Goal: Entertainment & Leisure: Consume media (video, audio)

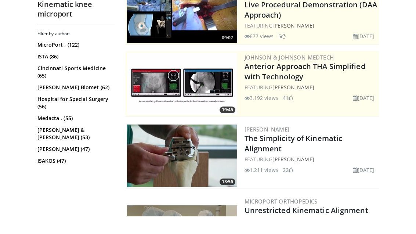
scroll to position [183, 0]
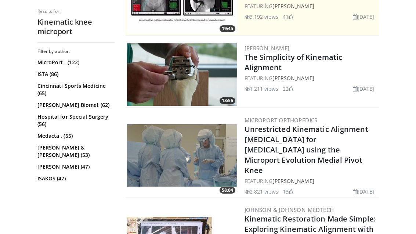
click at [317, 61] on link "The Simplicity of Kinematic Alignment" at bounding box center [293, 62] width 98 height 20
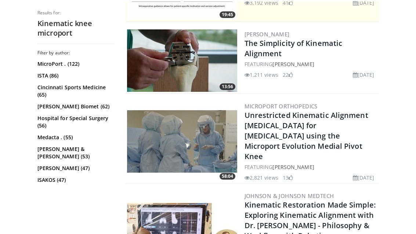
scroll to position [196, 0]
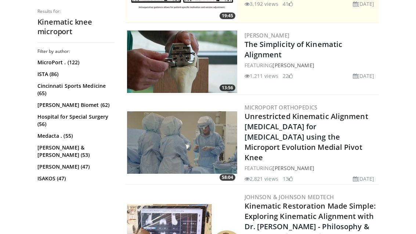
click at [342, 123] on link "Unrestricted Kinematic Alignment [MEDICAL_DATA] for [MEDICAL_DATA] using the Mi…" at bounding box center [306, 136] width 124 height 51
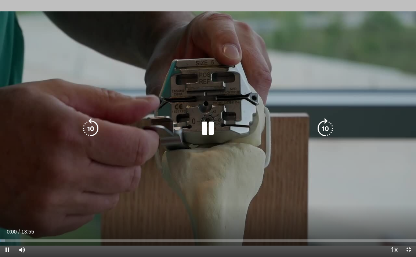
click at [335, 128] on icon "Video Player" at bounding box center [325, 128] width 21 height 21
click at [319, 122] on icon "Video Player" at bounding box center [325, 128] width 21 height 21
click at [329, 130] on icon "Video Player" at bounding box center [325, 128] width 21 height 21
click at [327, 124] on icon "Video Player" at bounding box center [325, 128] width 21 height 21
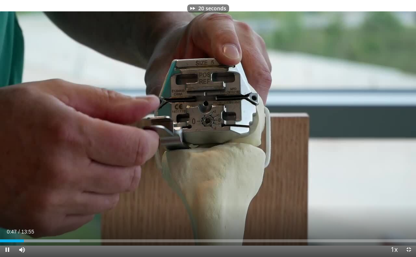
click at [337, 81] on div "20 seconds Tap to unmute" at bounding box center [208, 128] width 416 height 257
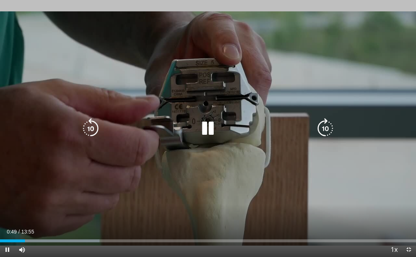
click at [323, 134] on icon "Video Player" at bounding box center [325, 128] width 21 height 21
click at [327, 125] on icon "Video Player" at bounding box center [325, 128] width 21 height 21
click at [326, 126] on icon "Video Player" at bounding box center [325, 128] width 21 height 21
click at [325, 133] on icon "Video Player" at bounding box center [325, 128] width 21 height 21
click at [325, 127] on icon "Video Player" at bounding box center [325, 128] width 21 height 21
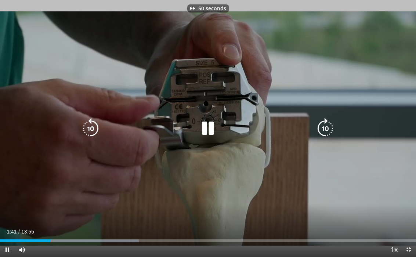
click at [327, 127] on icon "Video Player" at bounding box center [325, 128] width 21 height 21
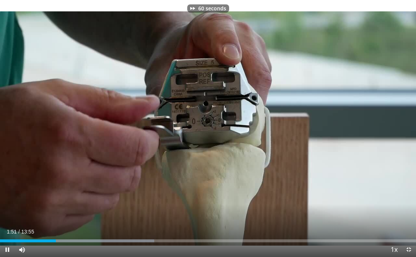
click at [342, 81] on div "60 seconds Tap to unmute" at bounding box center [208, 128] width 416 height 257
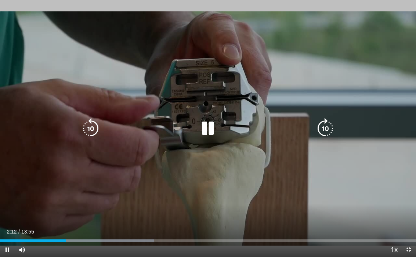
click at [349, 71] on div "60 seconds Tap to unmute" at bounding box center [208, 128] width 416 height 257
click at [346, 80] on div "60 seconds Tap to unmute" at bounding box center [208, 128] width 416 height 257
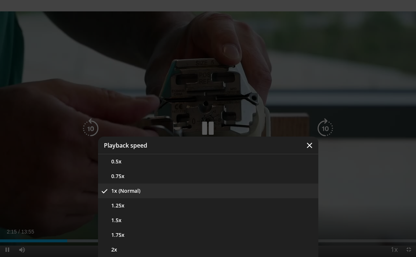
click at [278, 201] on button "1.25x" at bounding box center [208, 205] width 220 height 15
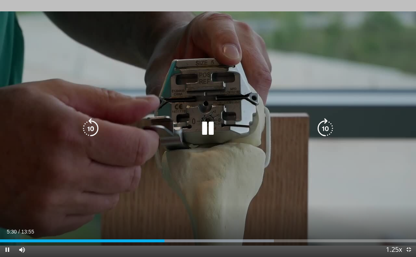
click at [372, 54] on div "60 seconds Tap to unmute" at bounding box center [208, 128] width 416 height 257
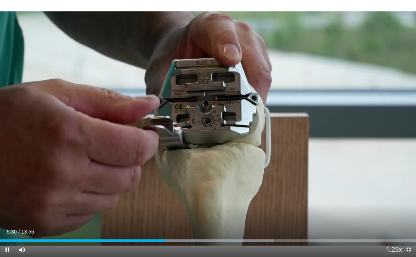
click at [365, 61] on div "60 seconds Tap to unmute" at bounding box center [208, 128] width 416 height 257
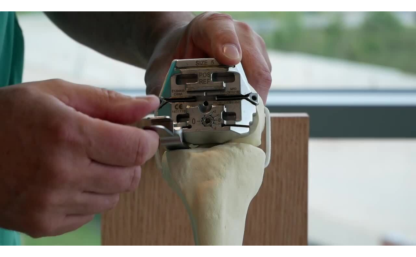
click at [340, 75] on div "60 seconds Tap to unmute" at bounding box center [208, 128] width 416 height 257
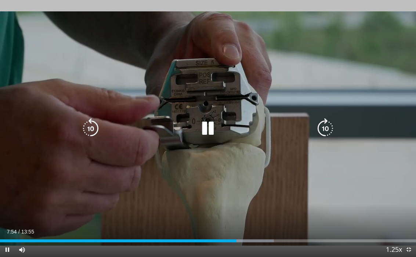
click at [89, 132] on icon "Video Player" at bounding box center [90, 128] width 21 height 21
click at [90, 129] on icon "Video Player" at bounding box center [90, 128] width 21 height 21
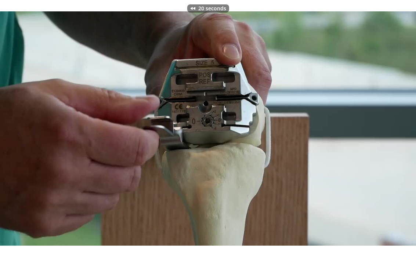
click at [315, 72] on div "20 seconds Tap to unmute" at bounding box center [208, 128] width 416 height 257
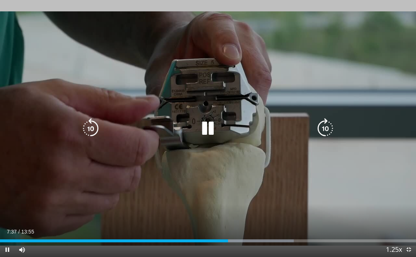
click at [100, 128] on icon "Video Player" at bounding box center [90, 128] width 21 height 21
click at [86, 122] on icon "Video Player" at bounding box center [90, 128] width 21 height 21
click at [321, 63] on div "20 seconds Tap to unmute" at bounding box center [208, 128] width 416 height 257
click at [96, 124] on icon "Video Player" at bounding box center [90, 128] width 21 height 21
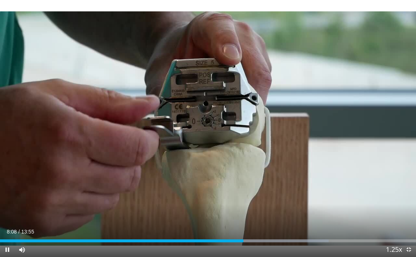
click at [52, 122] on div "10 seconds Tap to unmute" at bounding box center [208, 128] width 416 height 257
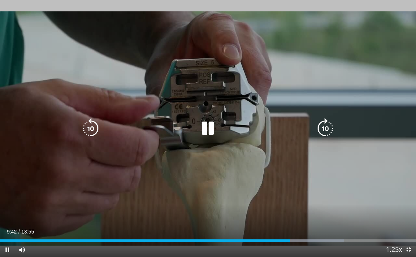
click at [320, 124] on icon "Video Player" at bounding box center [325, 128] width 21 height 21
click at [331, 125] on icon "Video Player" at bounding box center [325, 128] width 21 height 21
click at [330, 121] on icon "Video Player" at bounding box center [325, 128] width 21 height 21
click at [328, 134] on icon "Video Player" at bounding box center [325, 128] width 21 height 21
click at [330, 134] on icon "Video Player" at bounding box center [325, 128] width 21 height 21
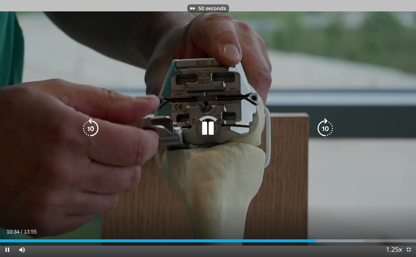
click at [331, 124] on icon "Video Player" at bounding box center [325, 128] width 21 height 21
click at [332, 123] on icon "Video Player" at bounding box center [325, 128] width 21 height 21
click at [91, 135] on icon "Video Player" at bounding box center [90, 128] width 21 height 21
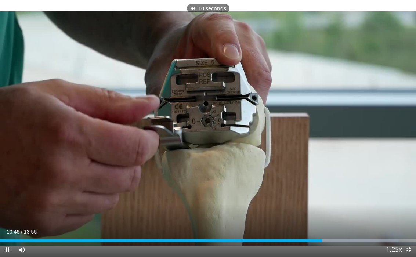
click at [339, 85] on div "10 seconds Tap to unmute" at bounding box center [208, 128] width 416 height 257
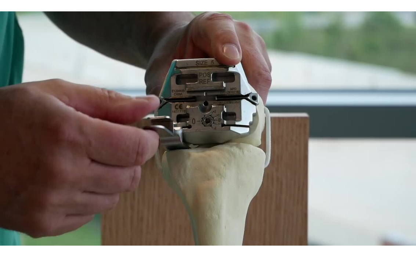
click at [343, 82] on div "10 seconds Tap to unmute" at bounding box center [208, 128] width 416 height 257
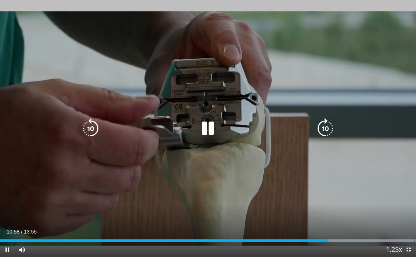
click at [344, 81] on div "10 seconds Tap to unmute" at bounding box center [208, 128] width 416 height 257
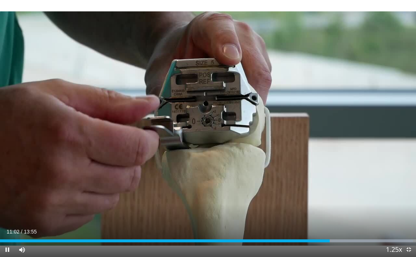
click at [341, 83] on div "10 seconds Tap to unmute" at bounding box center [208, 128] width 416 height 257
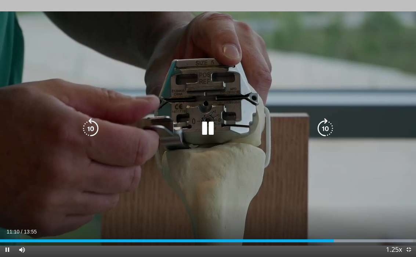
click at [332, 122] on icon "Video Player" at bounding box center [325, 128] width 21 height 21
click at [331, 123] on icon "Video Player" at bounding box center [325, 128] width 21 height 21
click at [332, 120] on icon "Video Player" at bounding box center [325, 128] width 21 height 21
click at [332, 121] on icon "Video Player" at bounding box center [325, 128] width 21 height 21
click at [331, 120] on icon "Video Player" at bounding box center [325, 128] width 21 height 21
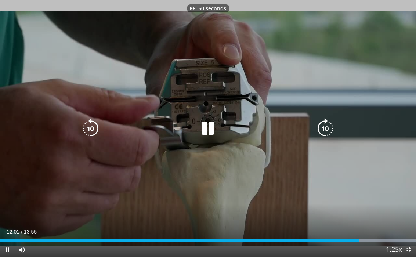
click at [332, 123] on icon "Video Player" at bounding box center [325, 128] width 21 height 21
click at [330, 126] on icon "Video Player" at bounding box center [325, 128] width 21 height 21
click at [330, 124] on icon "Video Player" at bounding box center [325, 128] width 21 height 21
click at [340, 87] on div "80 seconds Tap to unmute" at bounding box center [208, 128] width 416 height 257
click at [341, 82] on div "80 seconds Tap to unmute" at bounding box center [208, 128] width 416 height 257
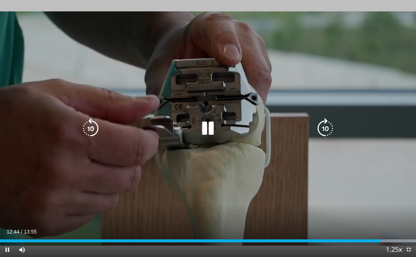
click at [90, 129] on icon "Video Player" at bounding box center [90, 128] width 21 height 21
click at [85, 129] on icon "Video Player" at bounding box center [90, 128] width 21 height 21
click at [84, 129] on icon "Video Player" at bounding box center [90, 128] width 21 height 21
click at [83, 128] on icon "Video Player" at bounding box center [90, 128] width 21 height 21
click at [82, 128] on icon "Video Player" at bounding box center [90, 128] width 21 height 21
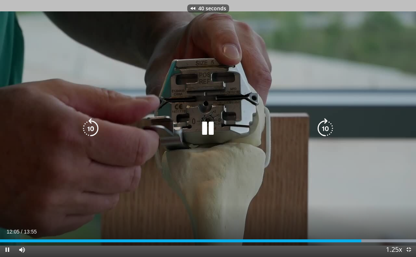
click at [81, 128] on icon "Video Player" at bounding box center [90, 128] width 21 height 21
click at [85, 132] on icon "Video Player" at bounding box center [90, 128] width 21 height 21
click at [84, 128] on icon "Video Player" at bounding box center [90, 128] width 21 height 21
click at [85, 127] on icon "Video Player" at bounding box center [90, 128] width 21 height 21
click at [372, 94] on div "90 seconds Tap to unmute" at bounding box center [208, 128] width 416 height 257
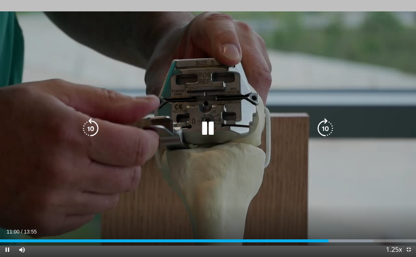
click at [373, 95] on div "90 seconds Tap to unmute" at bounding box center [208, 128] width 416 height 257
click at [89, 133] on icon "Video Player" at bounding box center [90, 128] width 21 height 21
click at [84, 128] on icon "Video Player" at bounding box center [90, 128] width 21 height 21
click at [90, 134] on icon "Video Player" at bounding box center [90, 128] width 21 height 21
click at [89, 128] on icon "Video Player" at bounding box center [90, 128] width 21 height 21
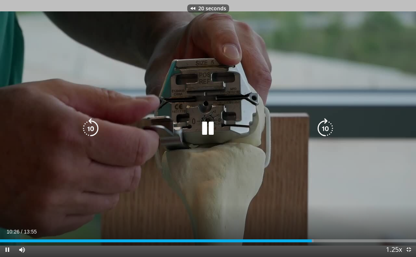
click at [94, 132] on icon "Video Player" at bounding box center [90, 128] width 21 height 21
click at [332, 127] on icon "Video Player" at bounding box center [325, 128] width 21 height 21
click at [334, 127] on icon "Video Player" at bounding box center [325, 128] width 21 height 21
click at [333, 127] on icon "Video Player" at bounding box center [325, 128] width 21 height 21
click at [331, 128] on icon "Video Player" at bounding box center [325, 128] width 21 height 21
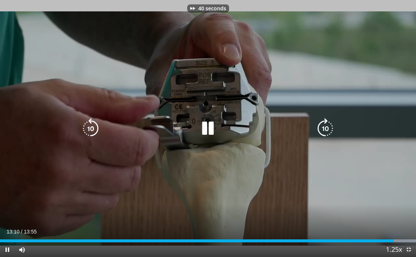
click at [331, 127] on icon "Video Player" at bounding box center [325, 128] width 21 height 21
click at [331, 130] on icon "Video Player" at bounding box center [325, 128] width 21 height 21
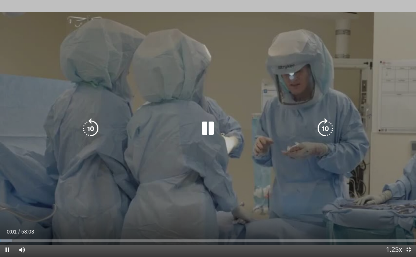
click at [334, 128] on icon "Video Player" at bounding box center [325, 128] width 21 height 21
click at [31, 174] on div "10 seconds Tap to unmute" at bounding box center [208, 128] width 416 height 257
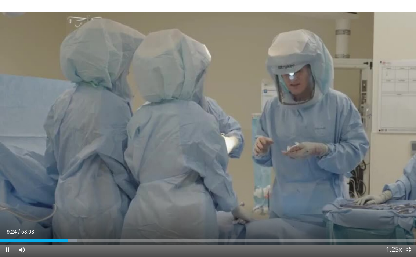
click at [34, 169] on div "10 seconds Tap to unmute" at bounding box center [208, 128] width 416 height 257
click at [37, 171] on div "10 seconds Tap to unmute" at bounding box center [208, 128] width 416 height 257
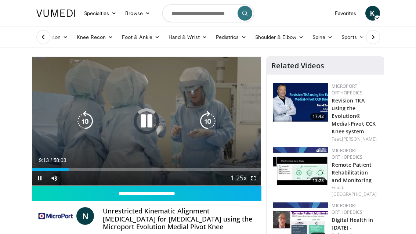
click at [63, 121] on div "10 seconds Tap to unmute" at bounding box center [146, 121] width 229 height 128
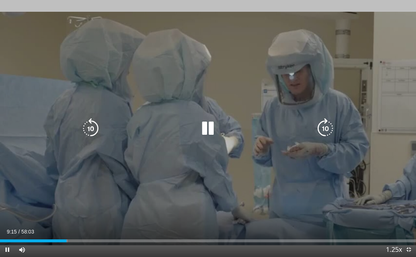
click at [88, 131] on icon "Video Player" at bounding box center [90, 128] width 21 height 21
click at [88, 128] on icon "Video Player" at bounding box center [90, 128] width 21 height 21
click at [359, 83] on div "20 seconds Tap to unmute" at bounding box center [208, 128] width 416 height 257
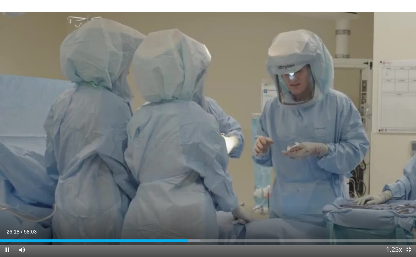
click at [357, 78] on div "20 seconds Tap to unmute" at bounding box center [208, 128] width 416 height 257
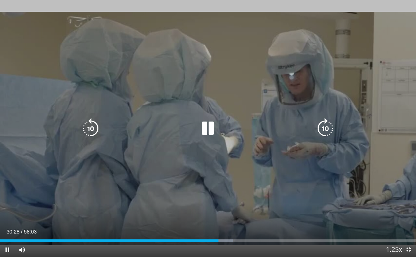
click at [273, 121] on div "Video Player" at bounding box center [208, 128] width 250 height 15
click at [211, 132] on icon "Video Player" at bounding box center [207, 128] width 21 height 21
